Goal: Communication & Community: Answer question/provide support

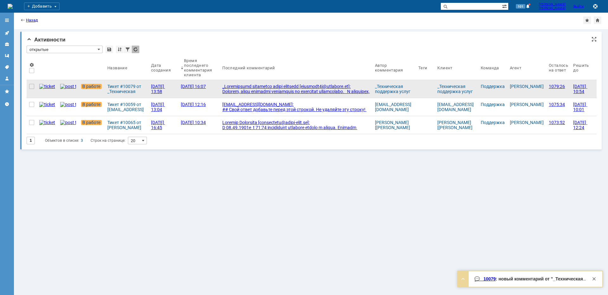
click at [246, 84] on div at bounding box center [296, 129] width 148 height 91
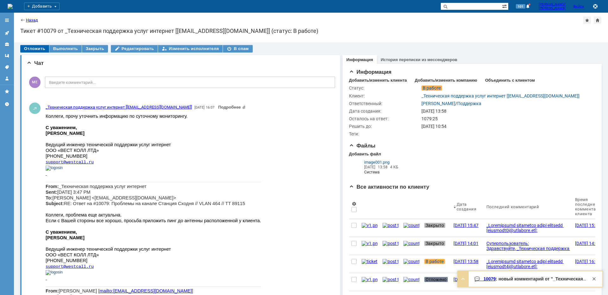
click at [35, 50] on div "Отложить" at bounding box center [34, 49] width 29 height 8
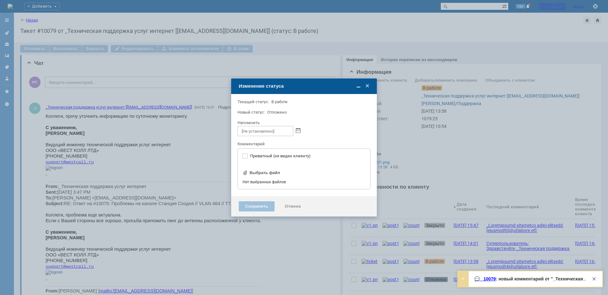
type input "[не указано]"
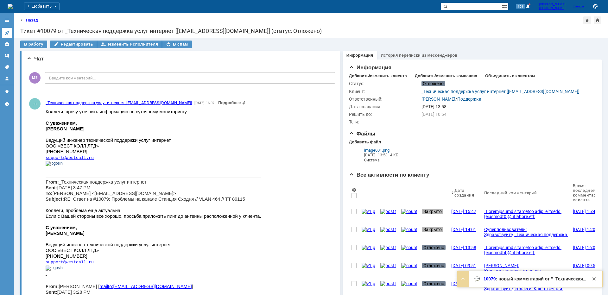
click at [7, 30] on link at bounding box center [7, 33] width 10 height 10
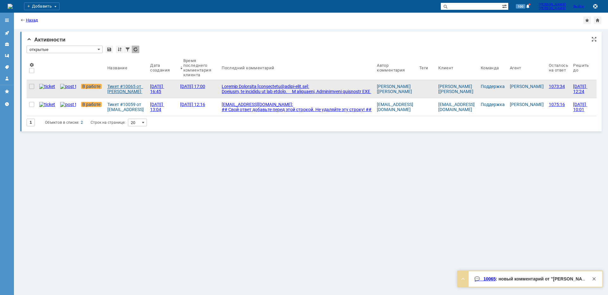
click at [109, 86] on div "Тикет #10065 от [PERSON_NAME] [[PERSON_NAME][EMAIL_ADDRESS][DOMAIN_NAME]] (стат…" at bounding box center [126, 89] width 38 height 10
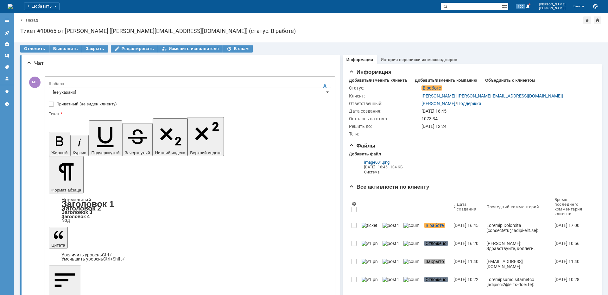
click at [102, 90] on input "[не указано]" at bounding box center [190, 92] width 283 height 10
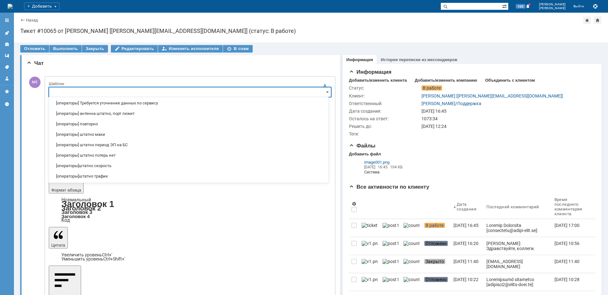
scroll to position [95, 0]
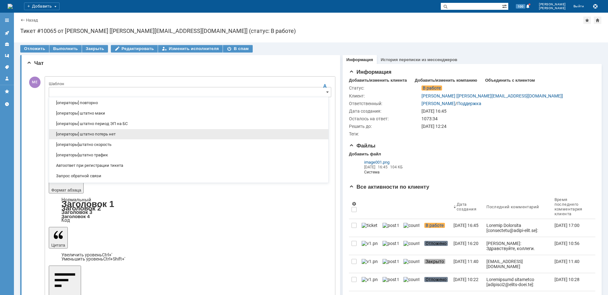
click at [112, 135] on span "[операторы] штатно потерь нет" at bounding box center [189, 134] width 272 height 5
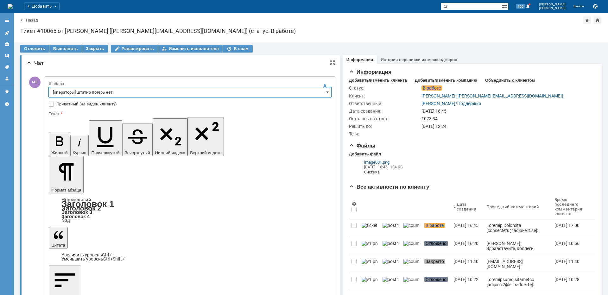
type input "[операторы] штатно потерь нет"
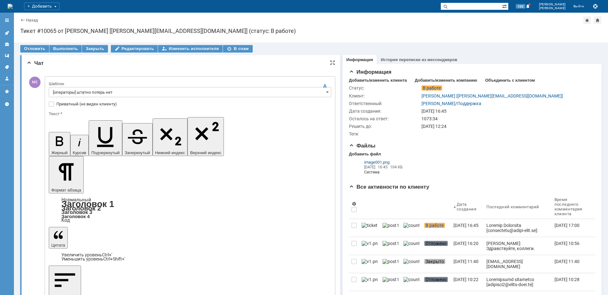
drag, startPoint x: 234, startPoint y: 1834, endPoint x: 103, endPoint y: 1834, distance: 131.8
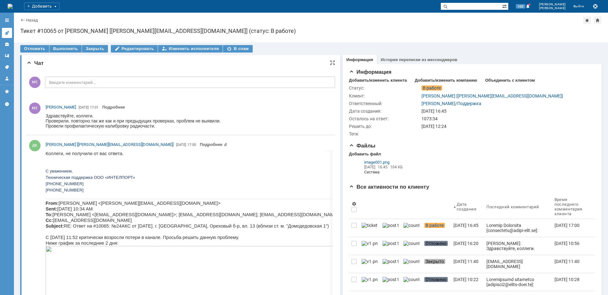
scroll to position [0, 0]
click at [8, 36] on link at bounding box center [7, 33] width 10 height 10
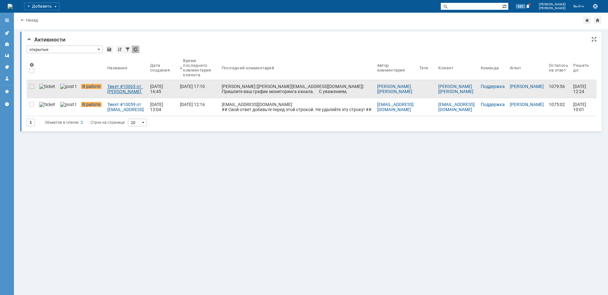
click at [109, 82] on link "Тикет #10065 от [PERSON_NAME] [[PERSON_NAME][EMAIL_ADDRESS][DOMAIN_NAME]] (стат…" at bounding box center [126, 89] width 43 height 18
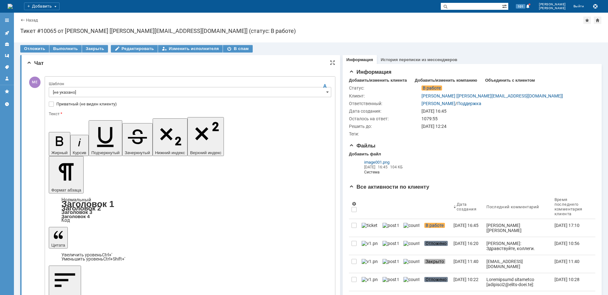
drag, startPoint x: 85, startPoint y: 1838, endPoint x: 52, endPoint y: 1842, distance: 33.1
